Goal: Information Seeking & Learning: Compare options

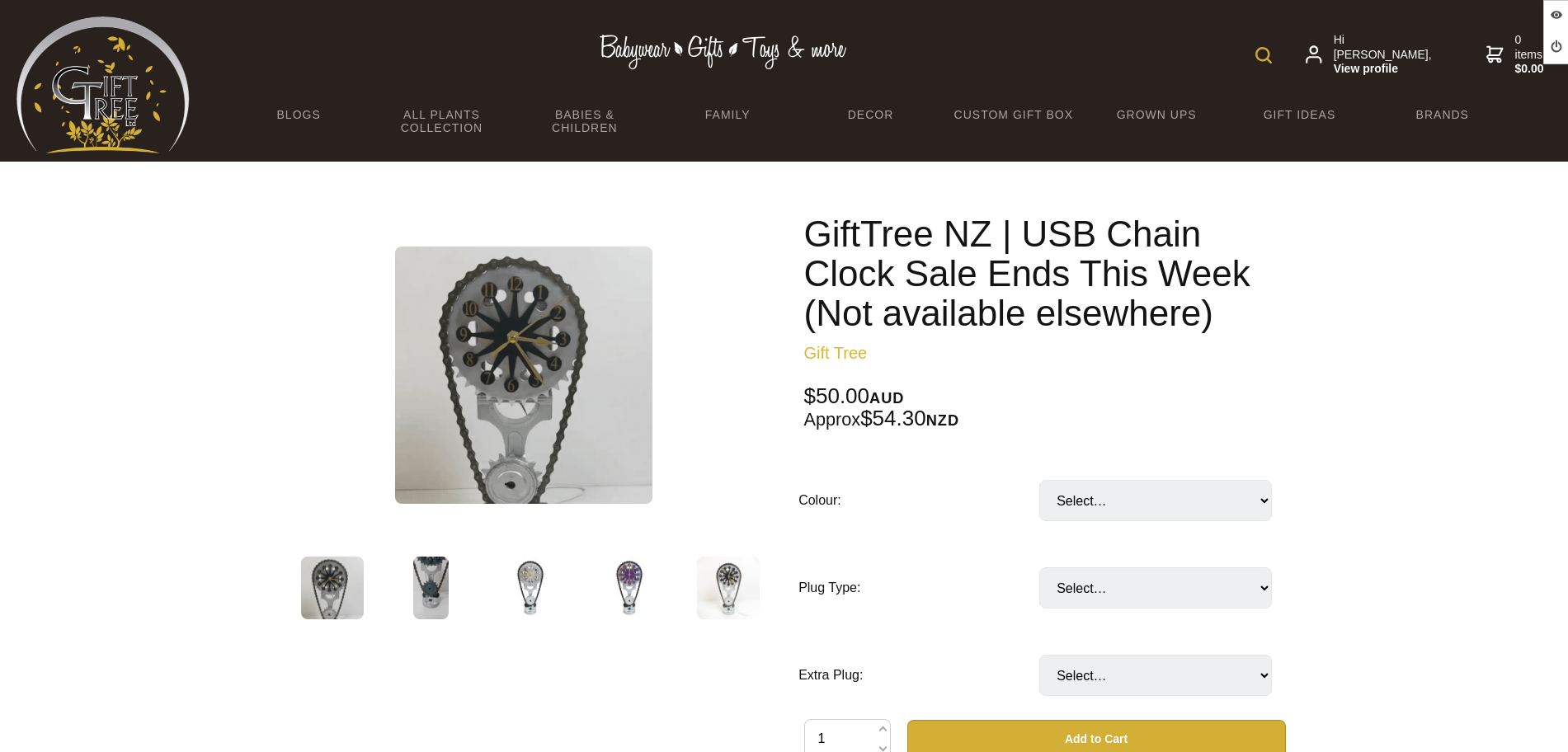
scroll to position [103, 0]
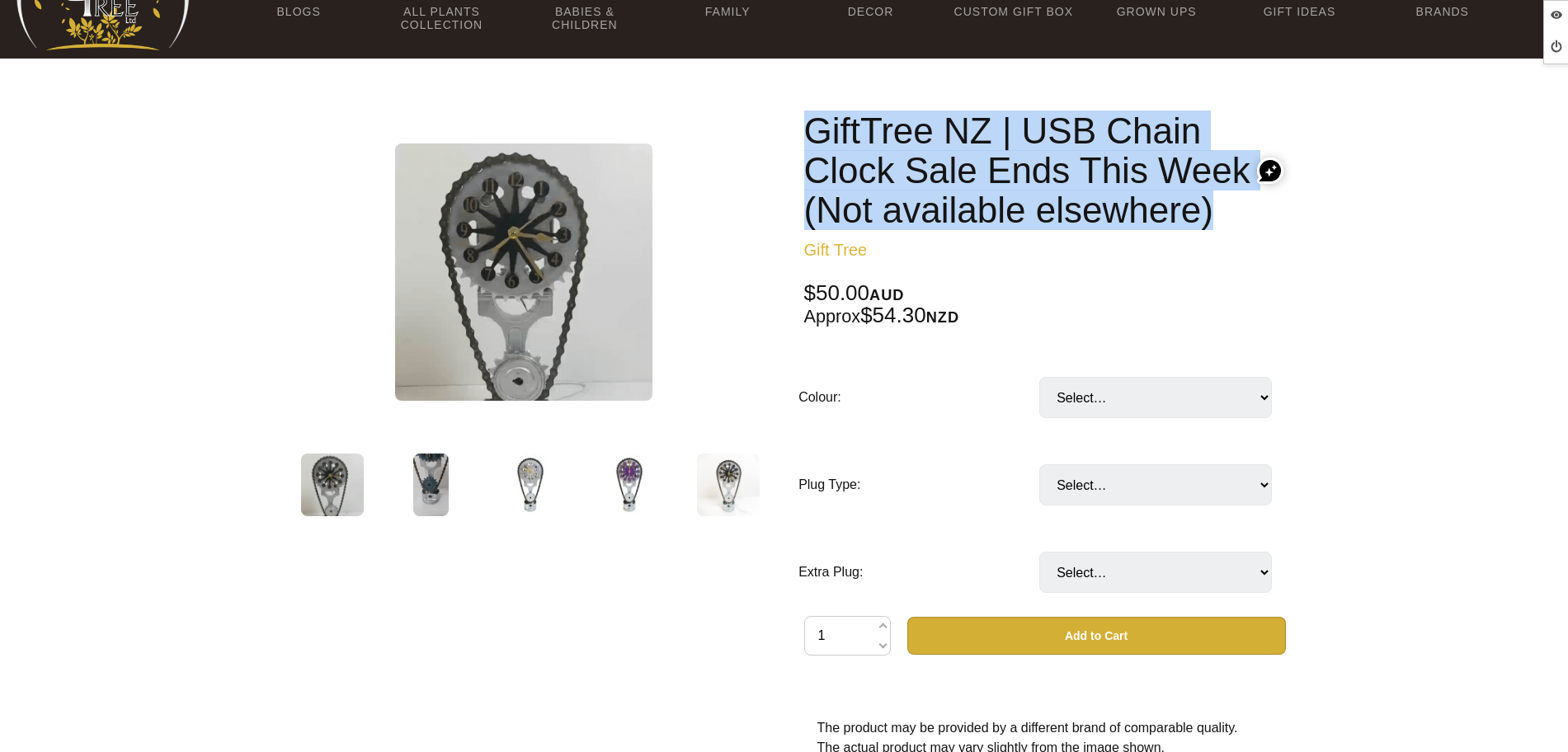
drag, startPoint x: 801, startPoint y: 122, endPoint x: 1260, endPoint y: 220, distance: 469.3
click at [1260, 220] on div "GiftTree NZ | USB Chain Clock Sale Ends This Week (Not available elsewhere) Gif…" at bounding box center [1044, 549] width 508 height 902
copy h1 "GiftTree NZ | USB Chain Clock Sale Ends This Week (Not available elsewhere)"
click at [1039, 107] on div "GiftTree NZ | USB Chain Clock Sale Ends This Week (Not available elsewhere) Gif…" at bounding box center [1044, 549] width 508 height 902
click at [898, 133] on h1 "GiftTree NZ | USB Chain Clock Sale Ends This Week (Not available elsewhere)" at bounding box center [1045, 170] width 481 height 119
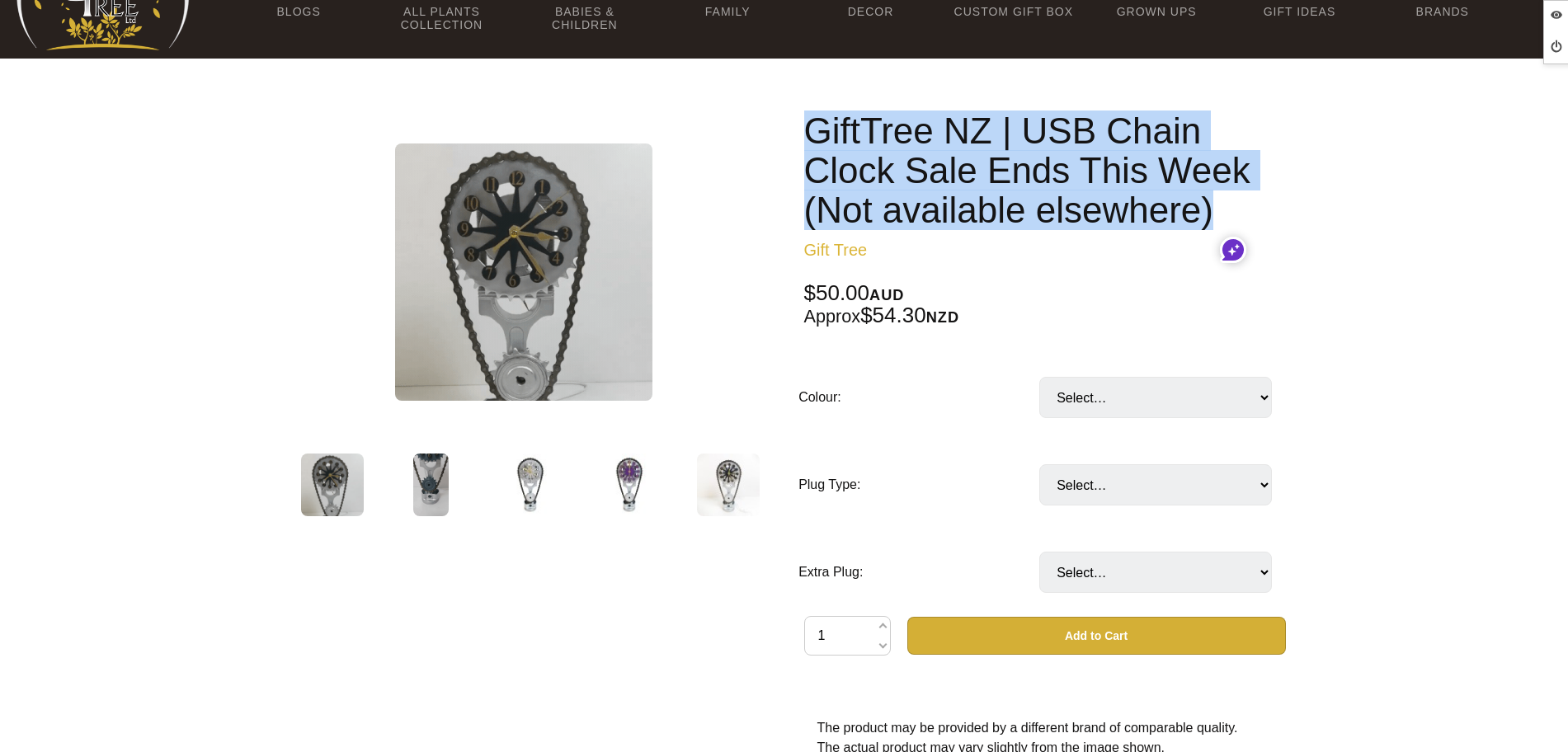
click at [825, 144] on h1 "GiftTree NZ | USB Chain Clock Sale Ends This Week (Not available elsewhere)" at bounding box center [1045, 170] width 481 height 119
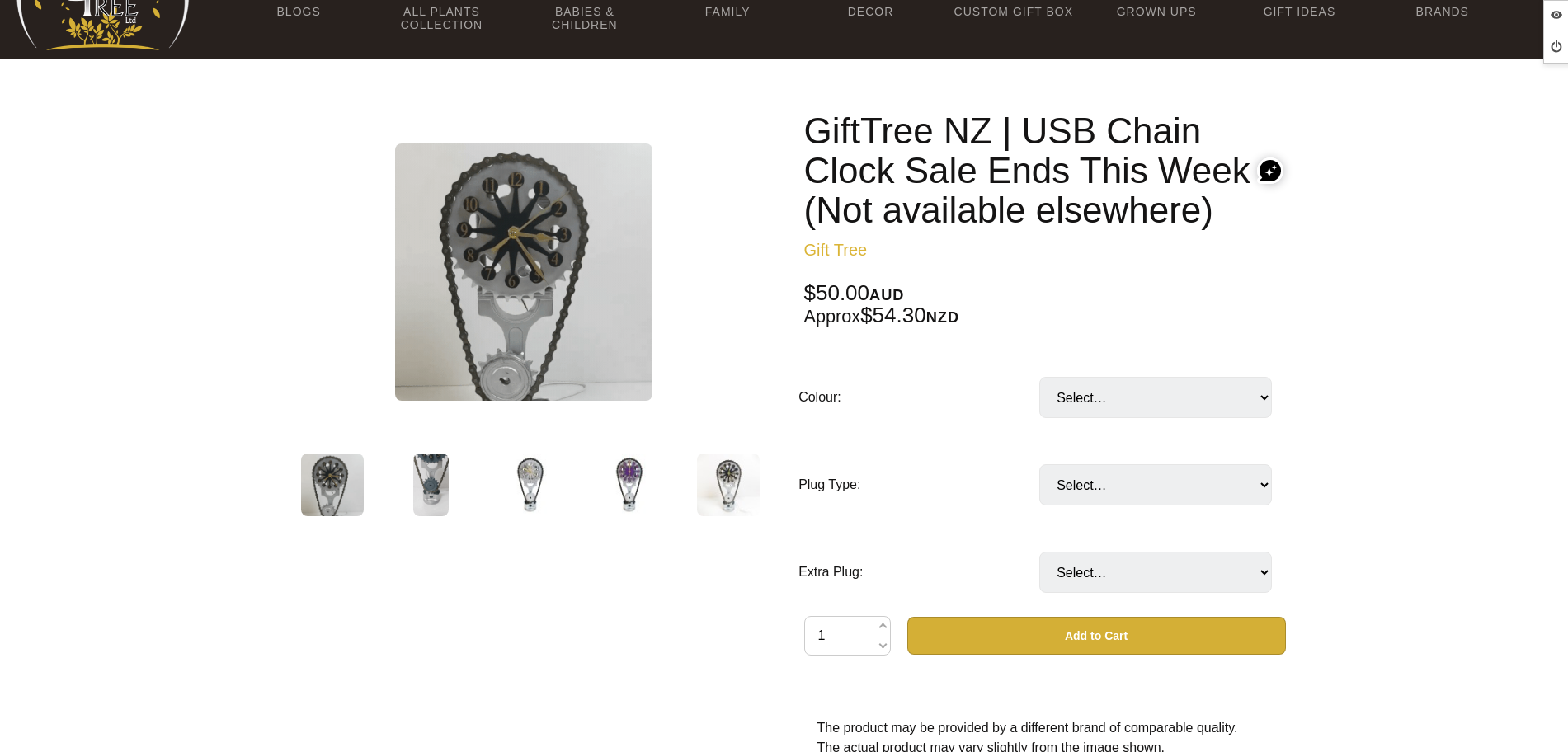
click at [808, 124] on h1 "GiftTree NZ | USB Chain Clock Sale Ends This Week (Not available elsewhere)" at bounding box center [1045, 170] width 481 height 119
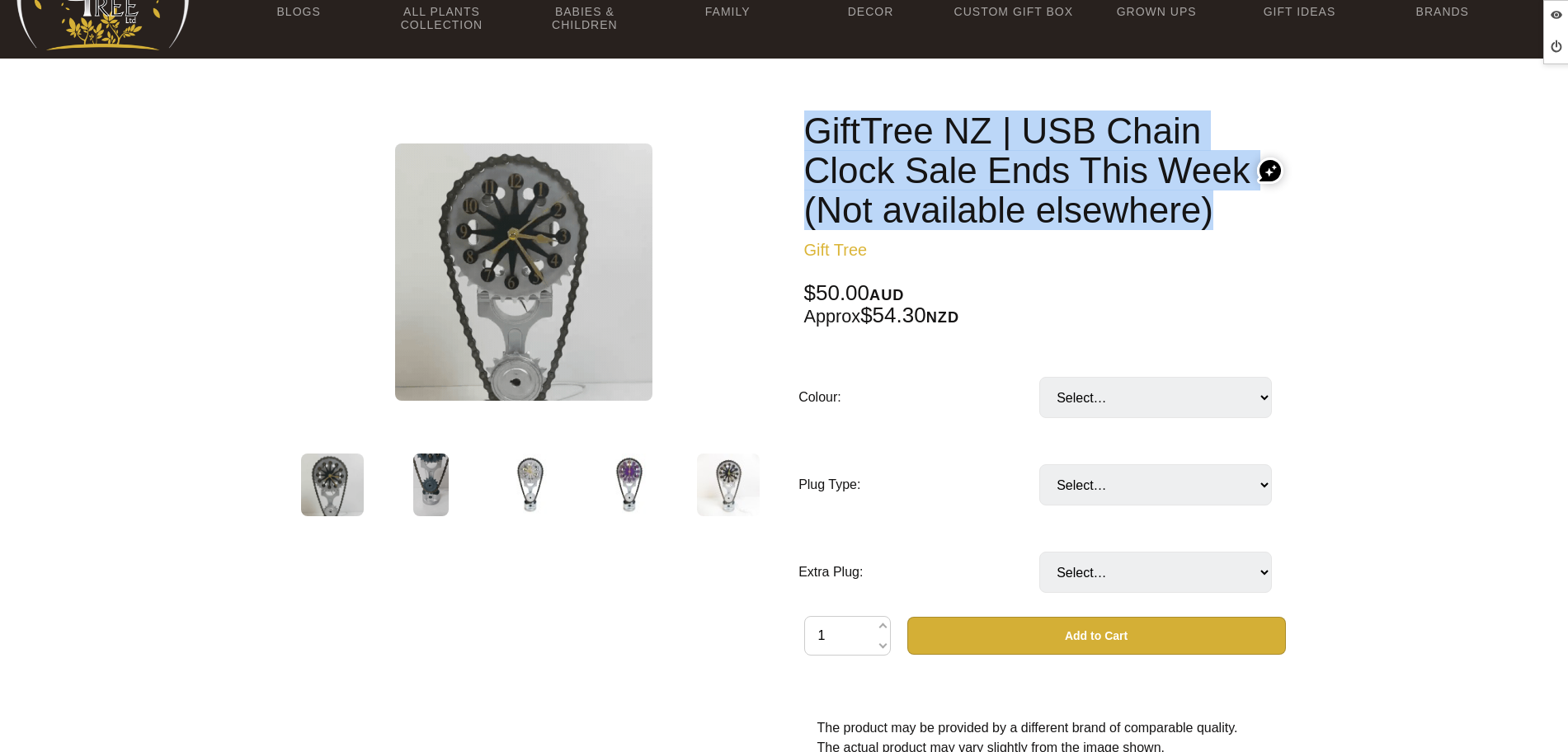
drag, startPoint x: 803, startPoint y: 125, endPoint x: 1224, endPoint y: 215, distance: 430.5
click at [1236, 216] on div "GiftTree NZ | USB Chain Clock Sale Ends This Week (Not available elsewhere) Gif…" at bounding box center [1044, 549] width 508 height 902
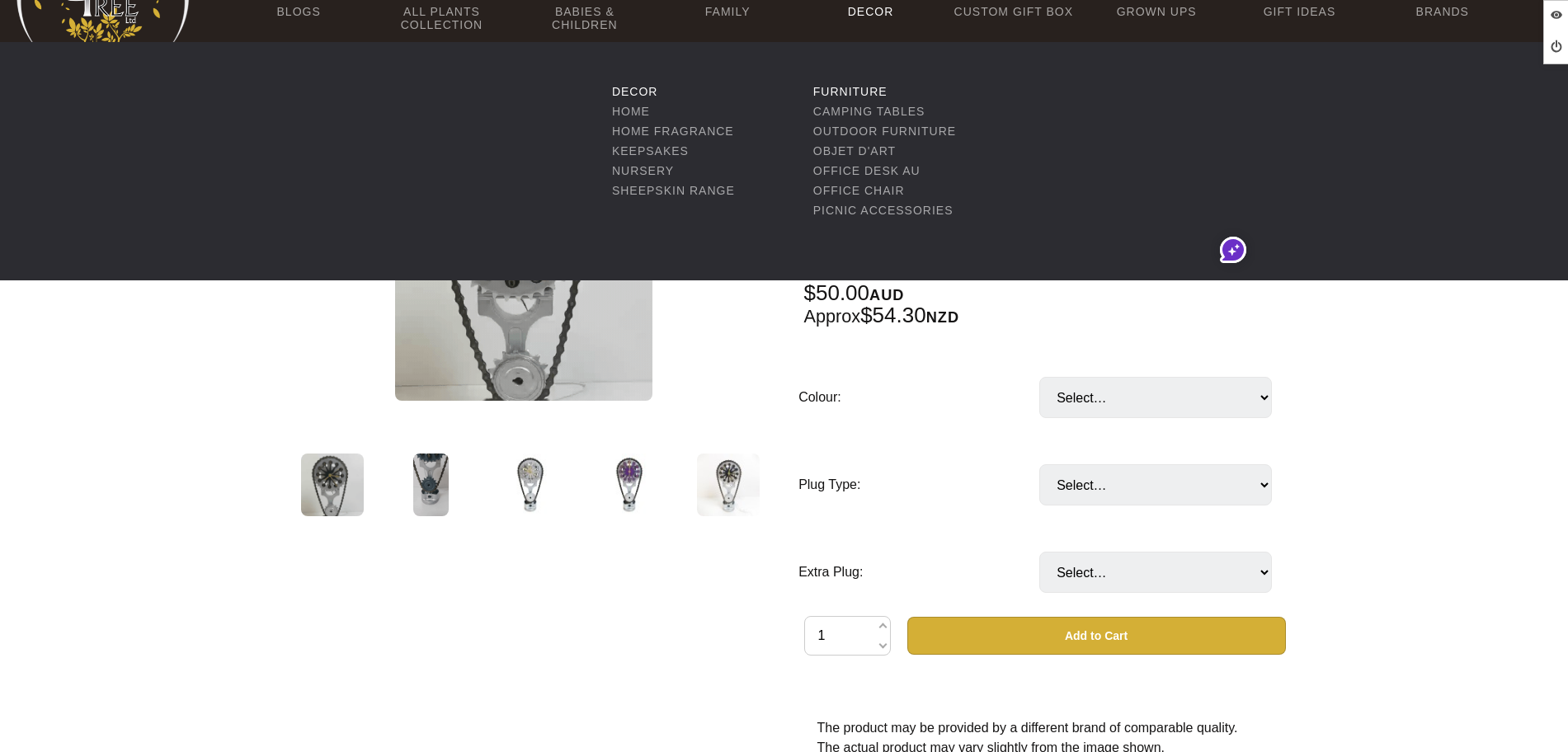
copy h1 "GiftTree NZ | USB Chain Clock Sale Ends This Week (Not available elsewhere)"
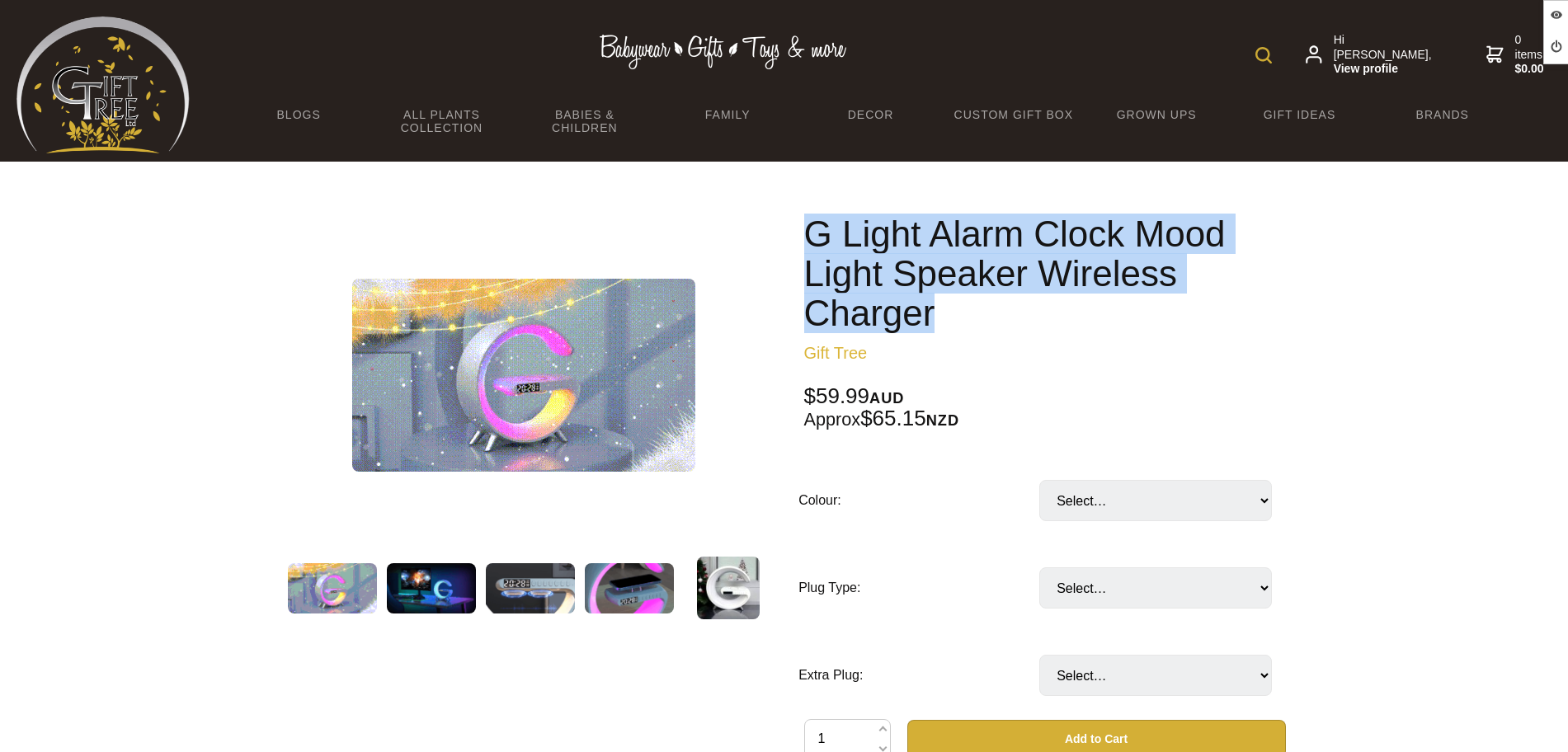
drag, startPoint x: 935, startPoint y: 311, endPoint x: 788, endPoint y: 197, distance: 186.0
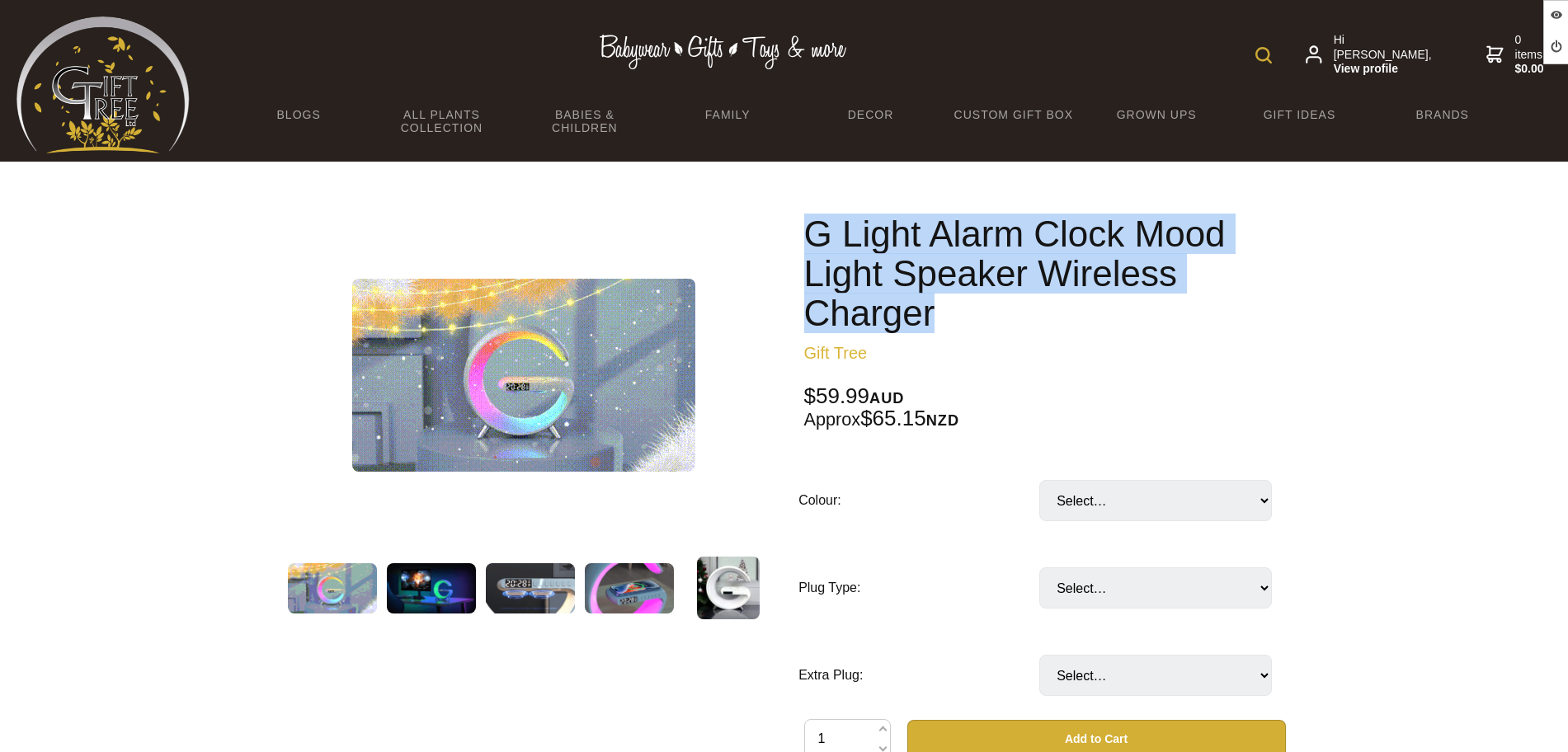
click at [788, 197] on div "1 /9 G Light Alarm Clock Mood Light Speaker Wireless Charger Gift Tree $59.99 A…" at bounding box center [784, 652] width 1029 height 980
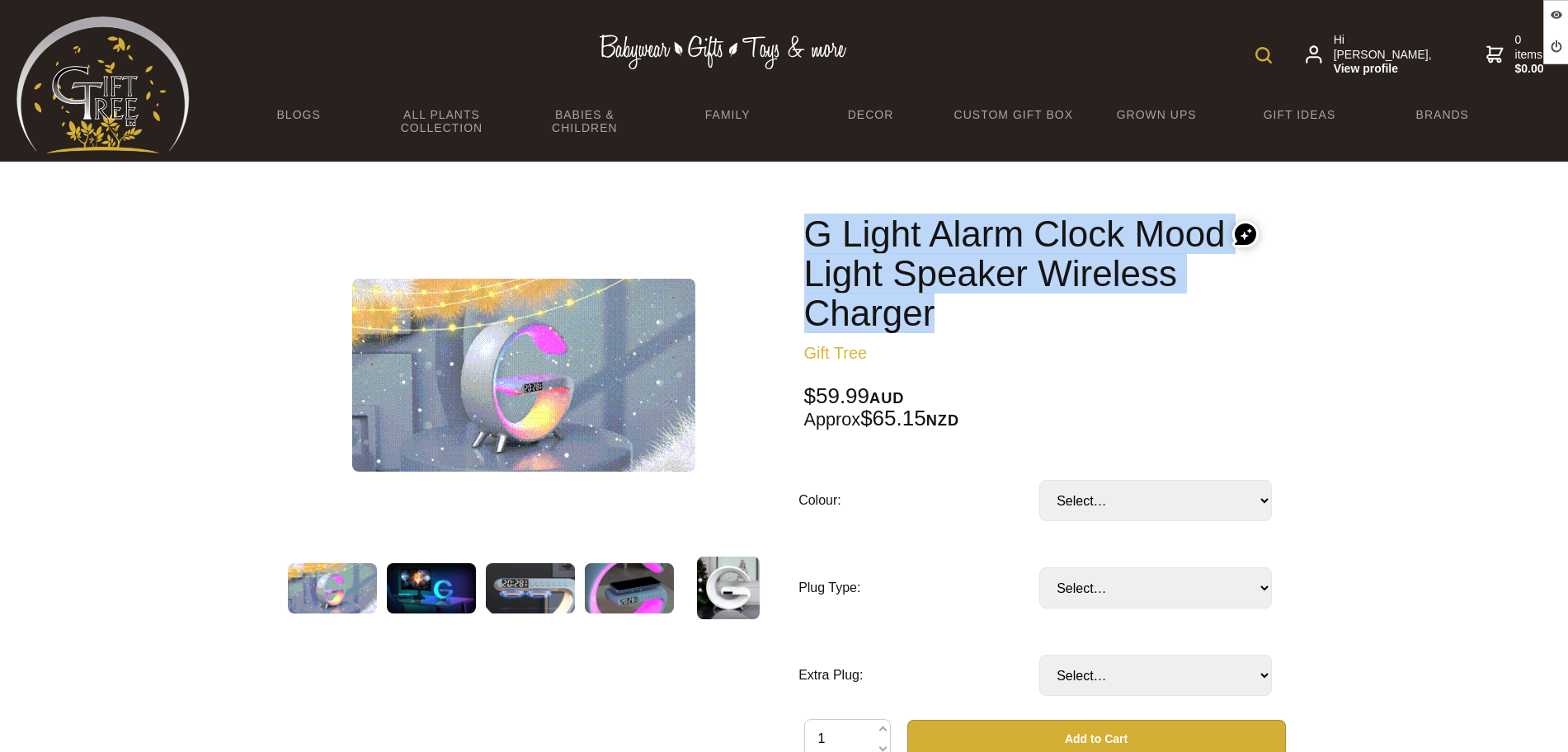
copy h1 "G Light Alarm Clock Mood Light Speaker Wireless Charger"
click at [943, 311] on h1 "G Light Alarm Clock Mood Light Speaker Wireless Charger" at bounding box center [1045, 273] width 481 height 119
drag, startPoint x: 943, startPoint y: 311, endPoint x: 791, endPoint y: 216, distance: 179.2
click at [791, 216] on div "G Light Alarm Clock Mood Light Speaker Wireless Charger Gift Tree $59.99 AUD Ap…" at bounding box center [1044, 652] width 508 height 902
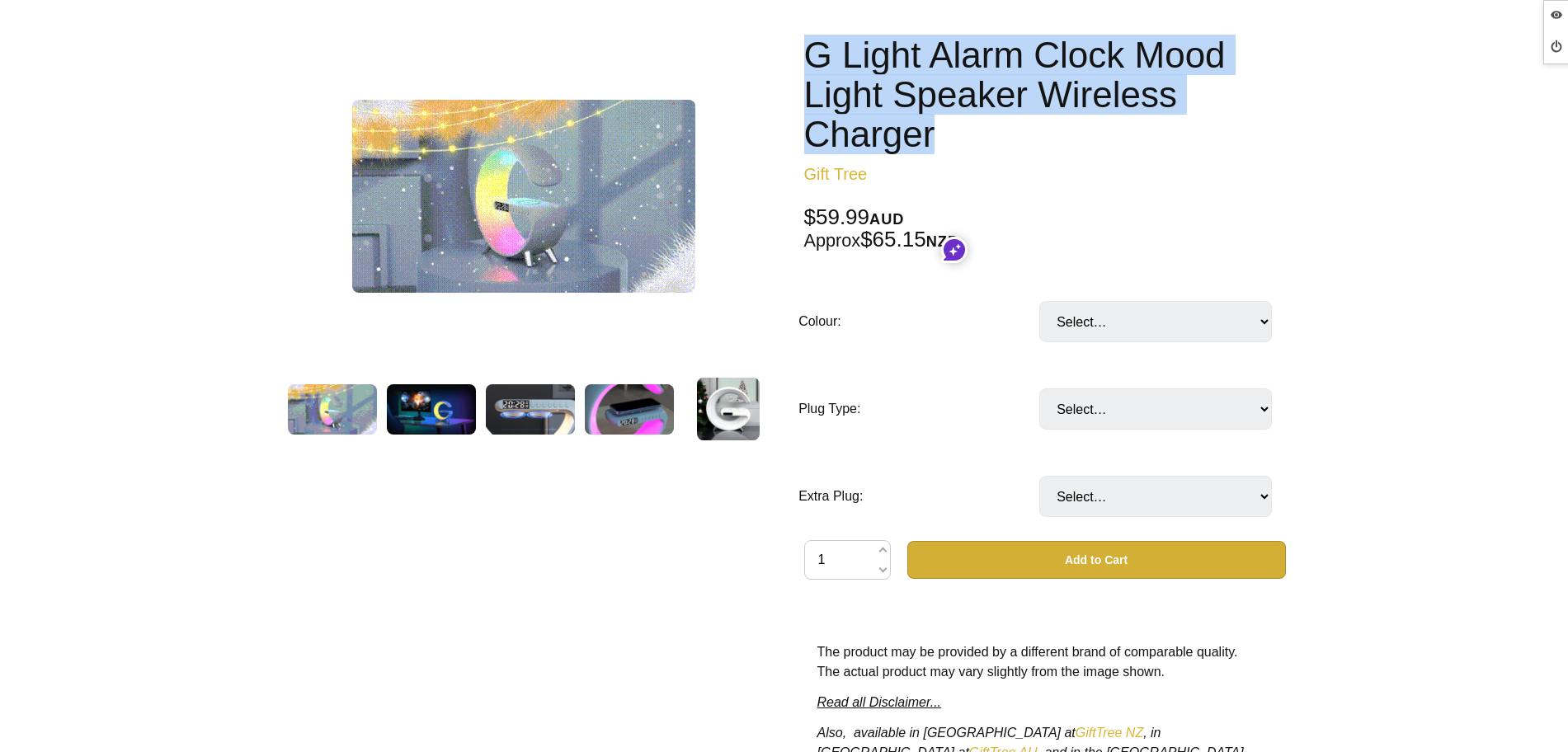
scroll to position [103, 0]
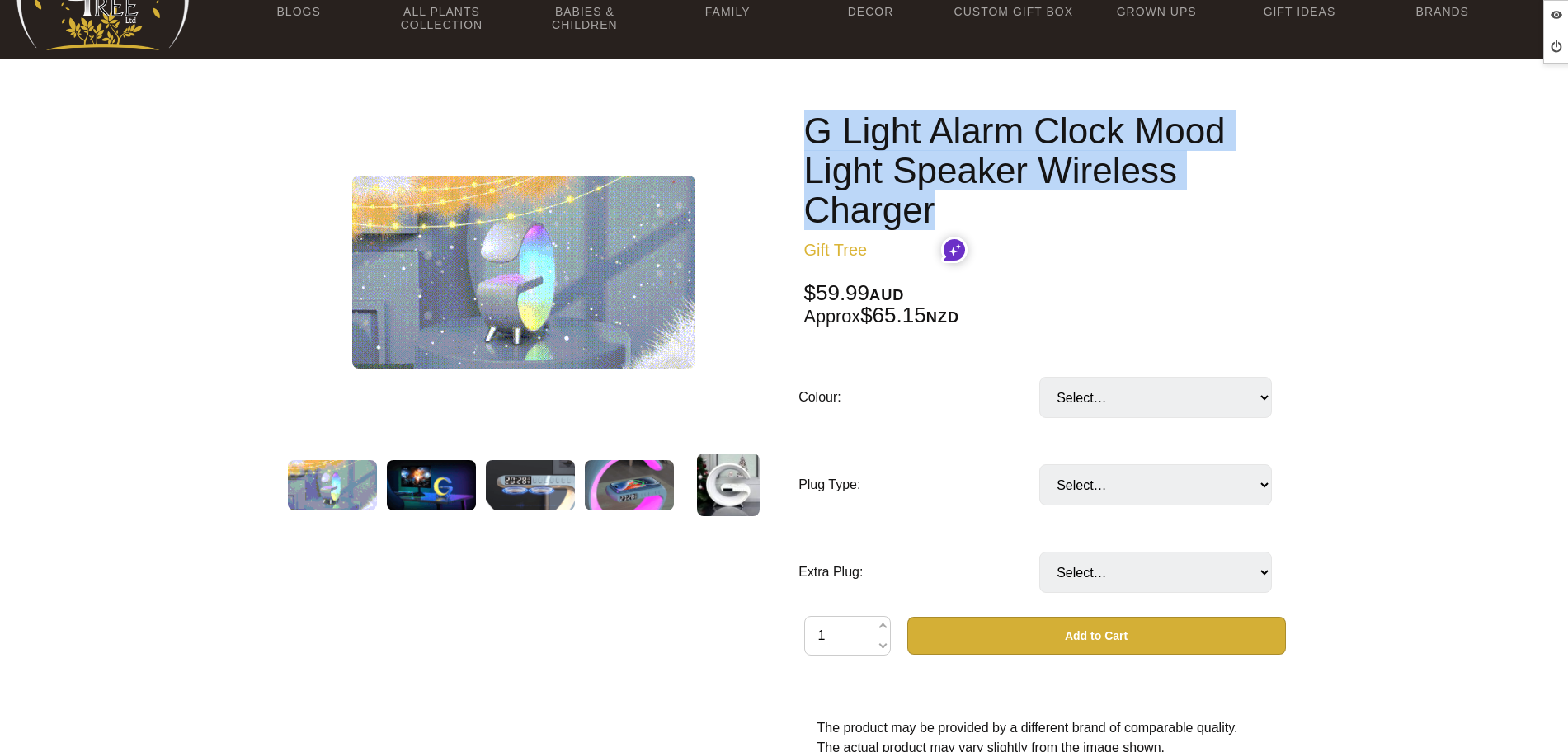
click at [961, 198] on h1 "G Light Alarm Clock Mood Light Speaker Wireless Charger" at bounding box center [1045, 170] width 481 height 119
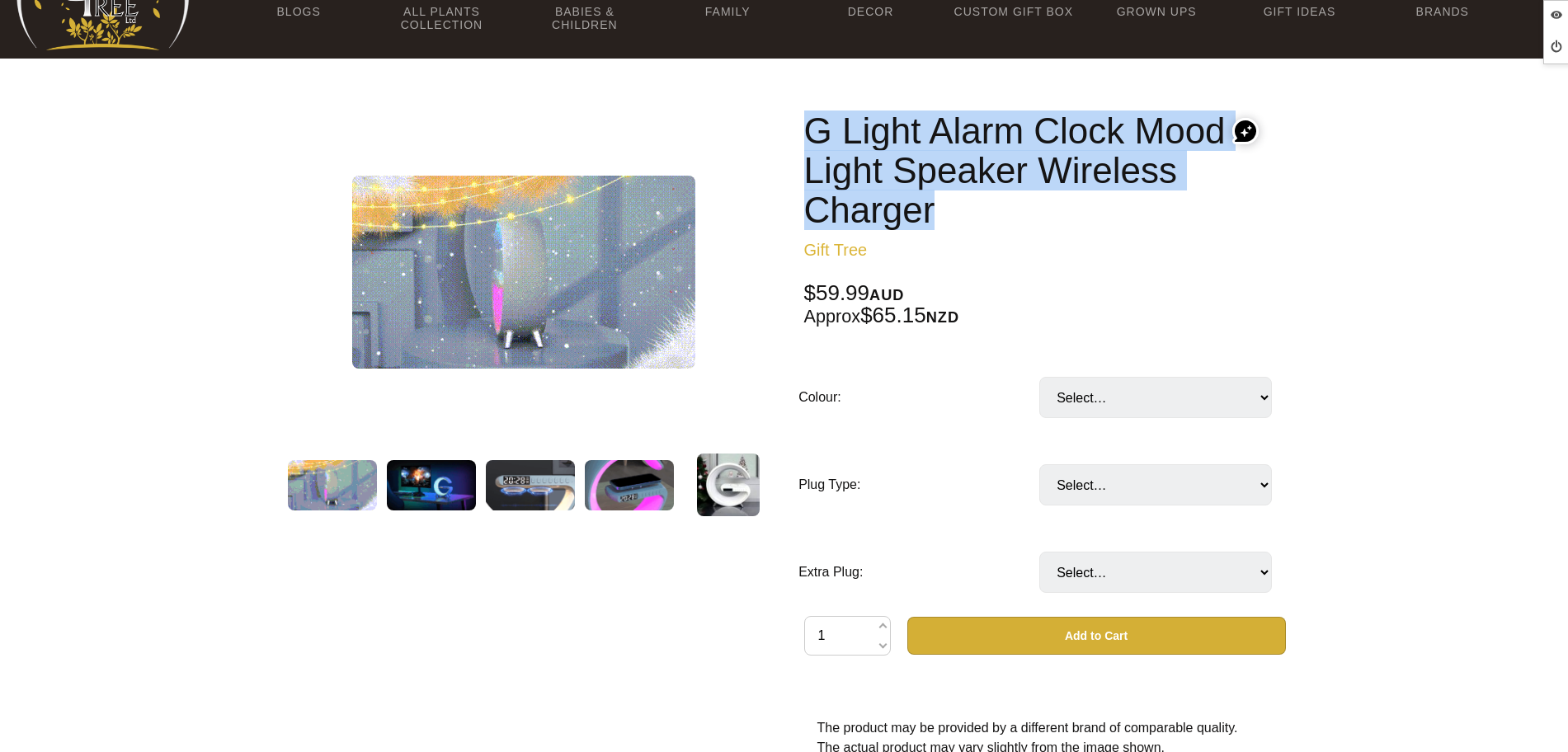
drag, startPoint x: 817, startPoint y: 164, endPoint x: 798, endPoint y: 124, distance: 44.3
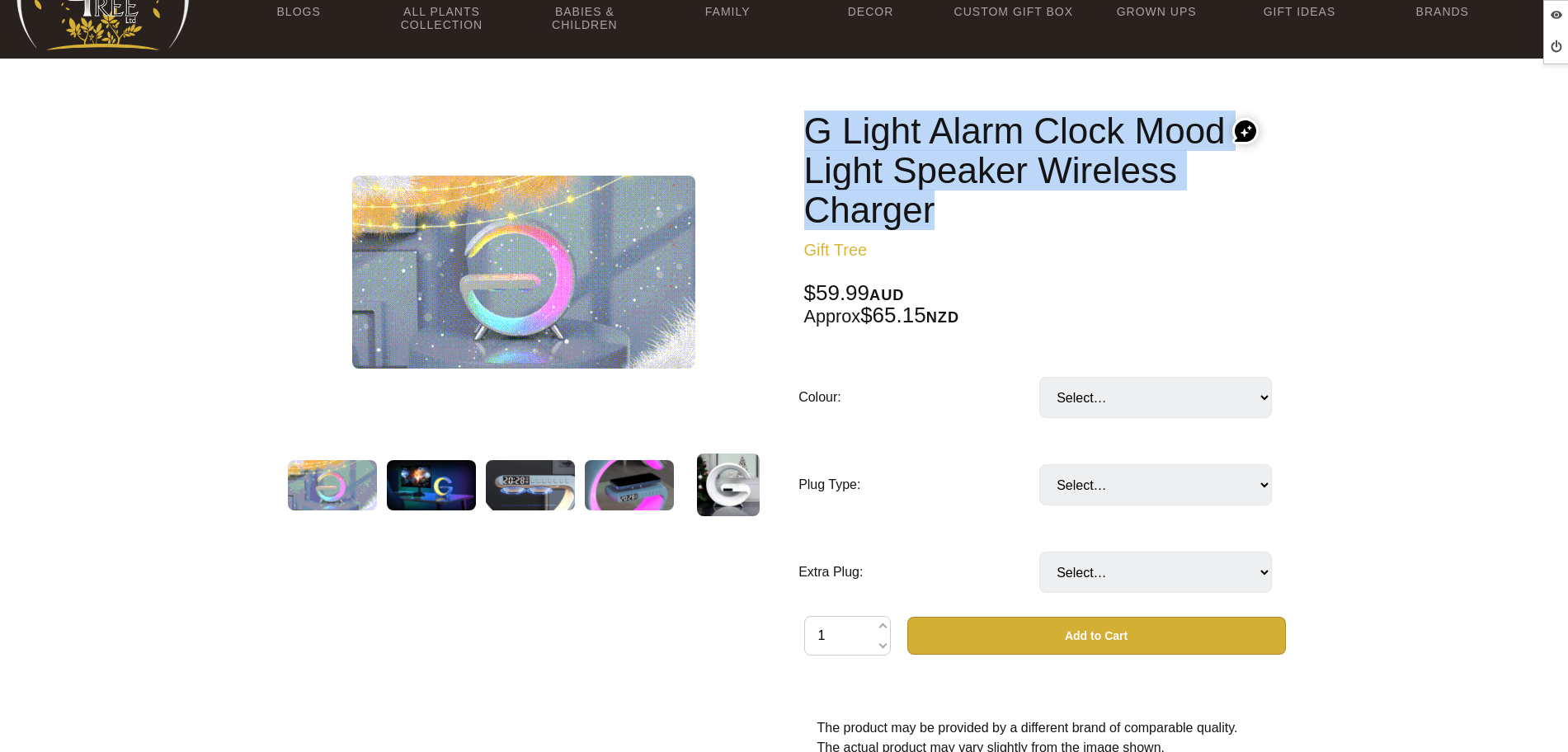
click at [798, 124] on div "G Light Alarm Clock Mood Light Speaker Wireless Charger Gift Tree $59.99 AUD Ap…" at bounding box center [1044, 549] width 508 height 902
